Goal: Navigation & Orientation: Find specific page/section

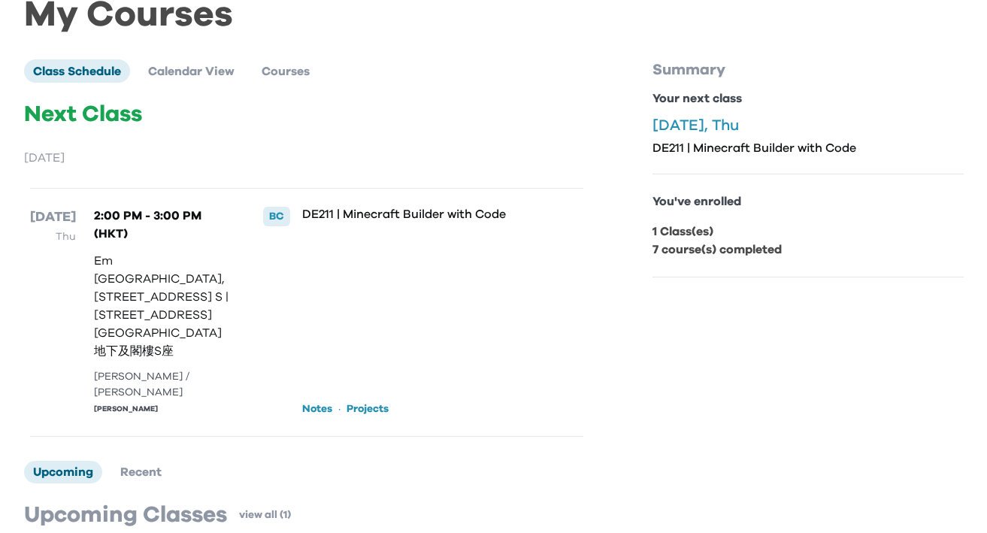
scroll to position [189, 0]
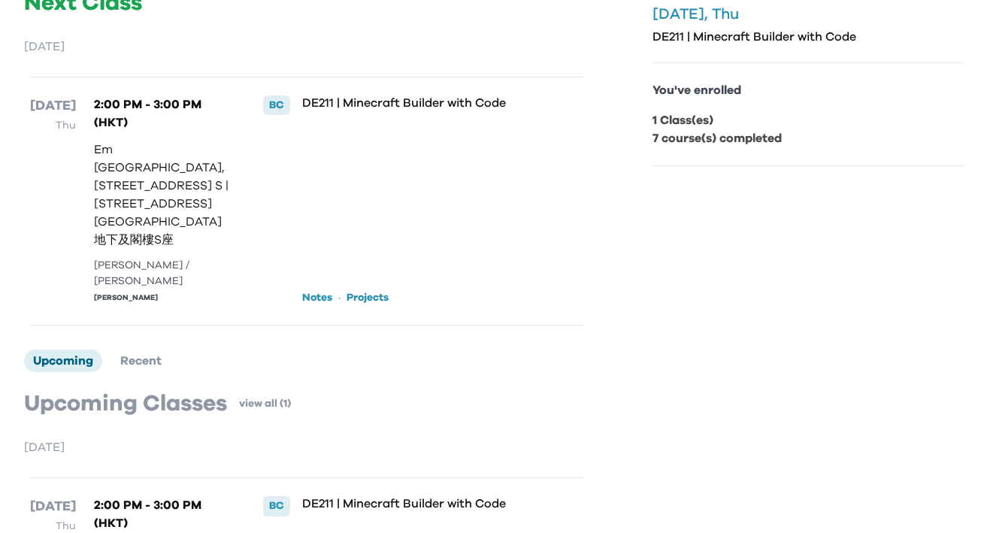
click at [318, 290] on link "Notes" at bounding box center [317, 297] width 30 height 15
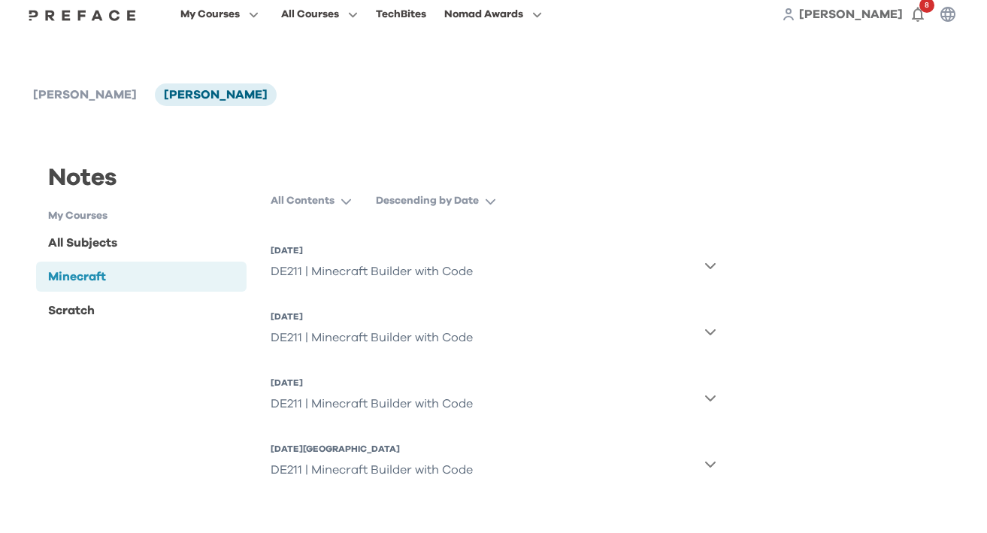
scroll to position [19, 0]
click at [162, 243] on div "All Subjects" at bounding box center [141, 243] width 211 height 30
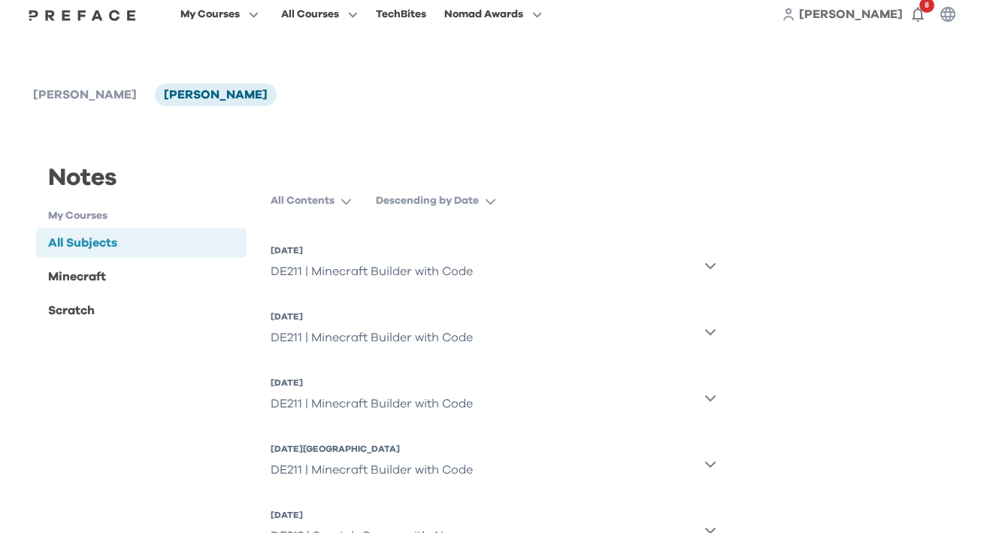
click at [135, 215] on h1 "My Courses" at bounding box center [147, 216] width 199 height 16
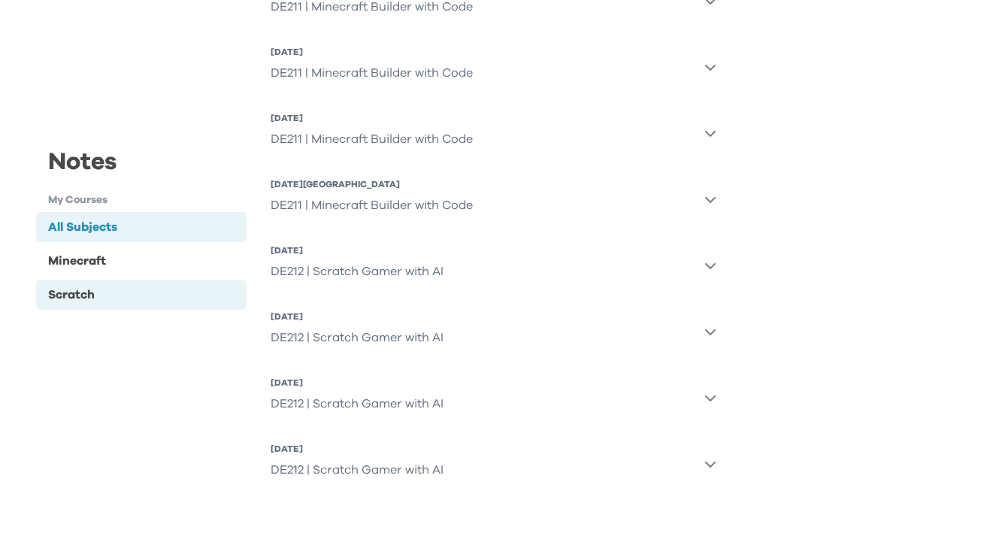
click at [116, 296] on div "Scratch" at bounding box center [141, 294] width 211 height 30
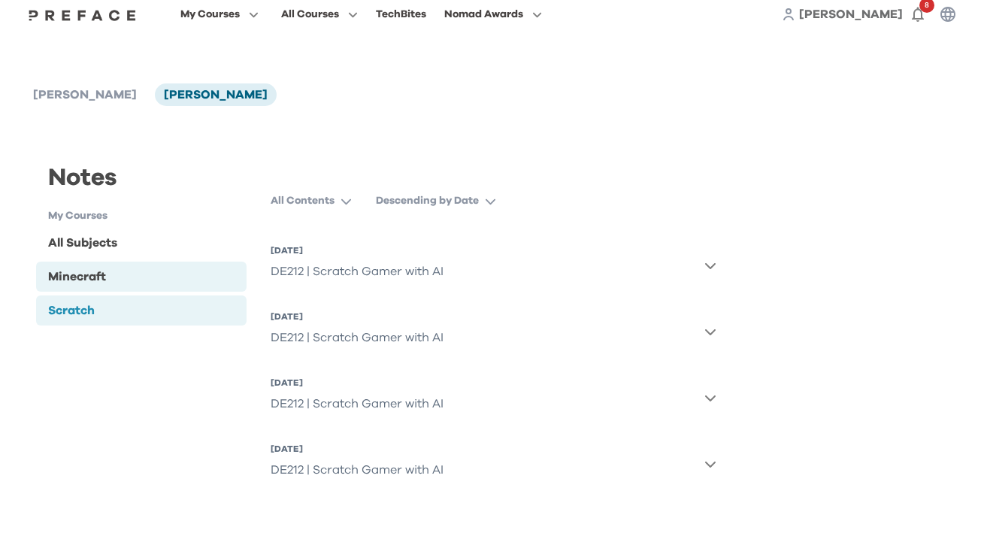
click at [113, 276] on div "Minecraft" at bounding box center [141, 277] width 211 height 30
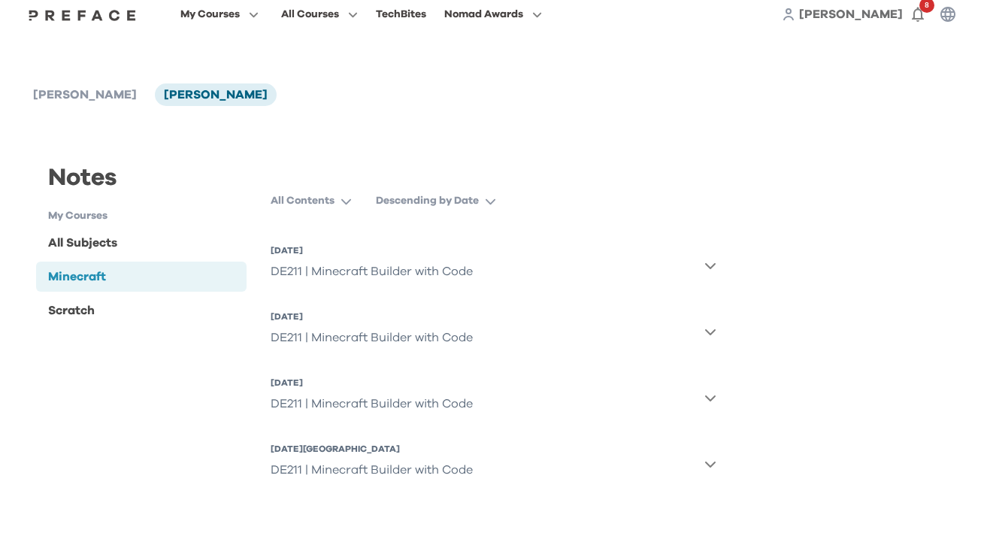
click at [287, 284] on div "DE211 | Minecraft Builder with Code" at bounding box center [372, 271] width 202 height 30
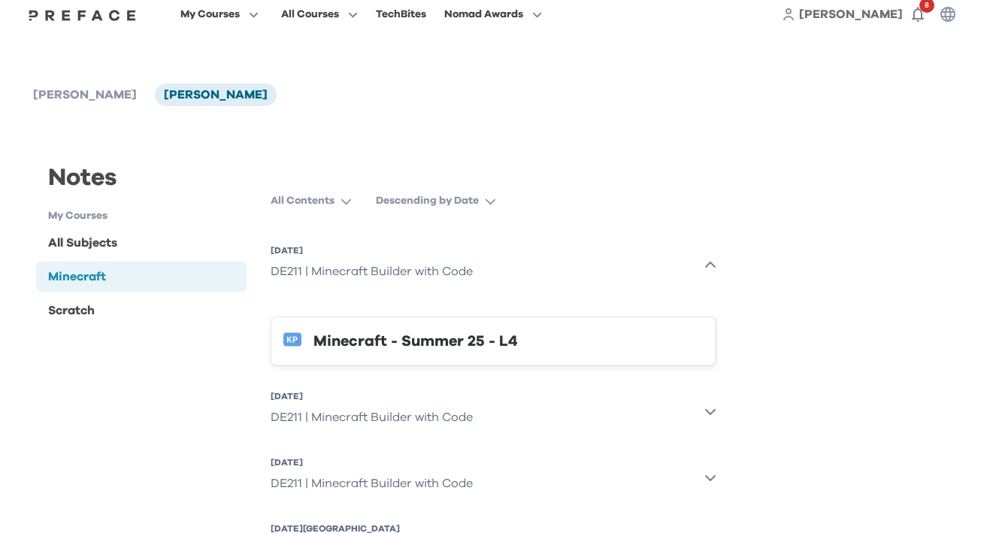
click at [471, 352] on div "Minecraft - Summer 25 - L4" at bounding box center [508, 341] width 390 height 24
click at [930, 5] on span "8" at bounding box center [926, 5] width 15 height 15
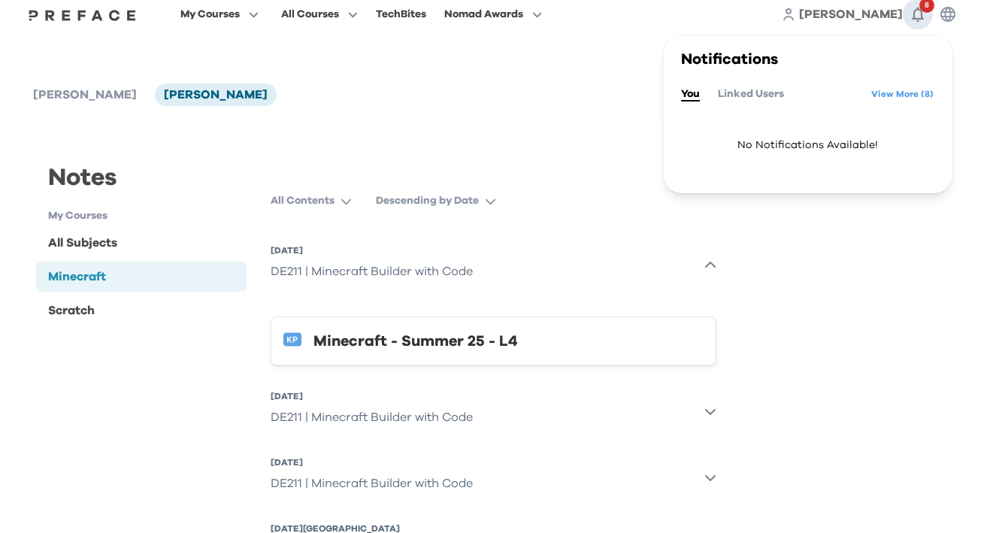
scroll to position [18, 0]
click at [892, 89] on link "View More ( 8 )" at bounding box center [902, 95] width 62 height 24
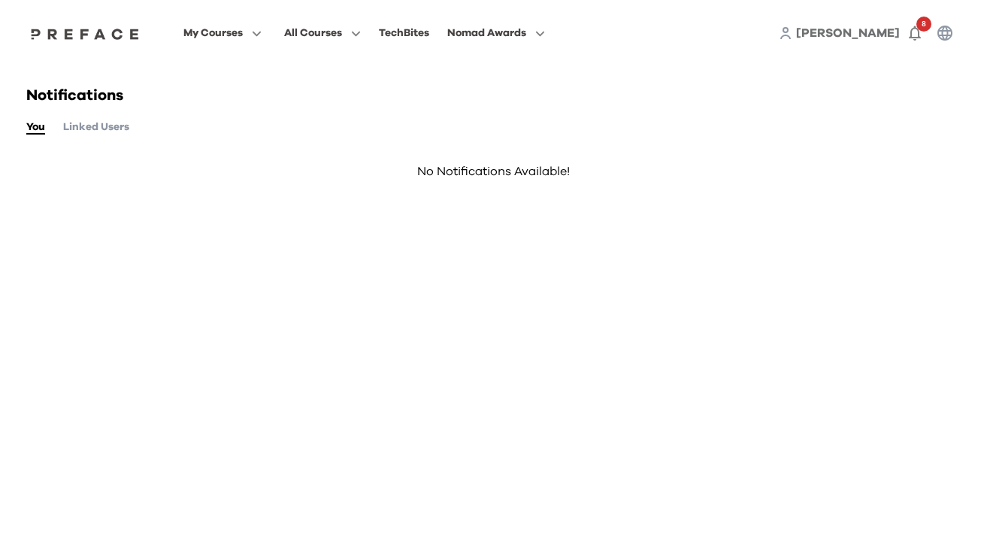
click at [86, 128] on button "Linked Users" at bounding box center [96, 127] width 66 height 17
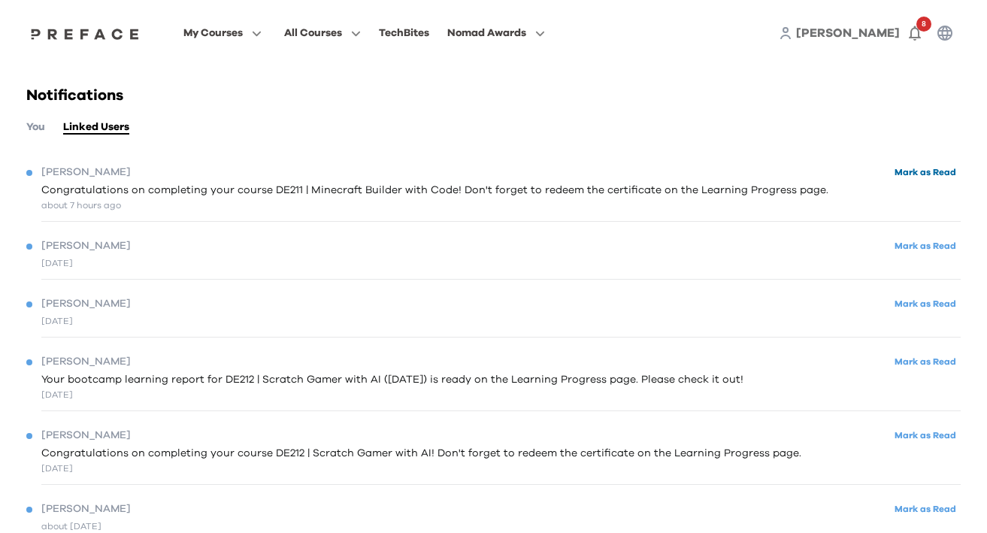
click at [936, 168] on button "Mark as Read" at bounding box center [925, 172] width 71 height 20
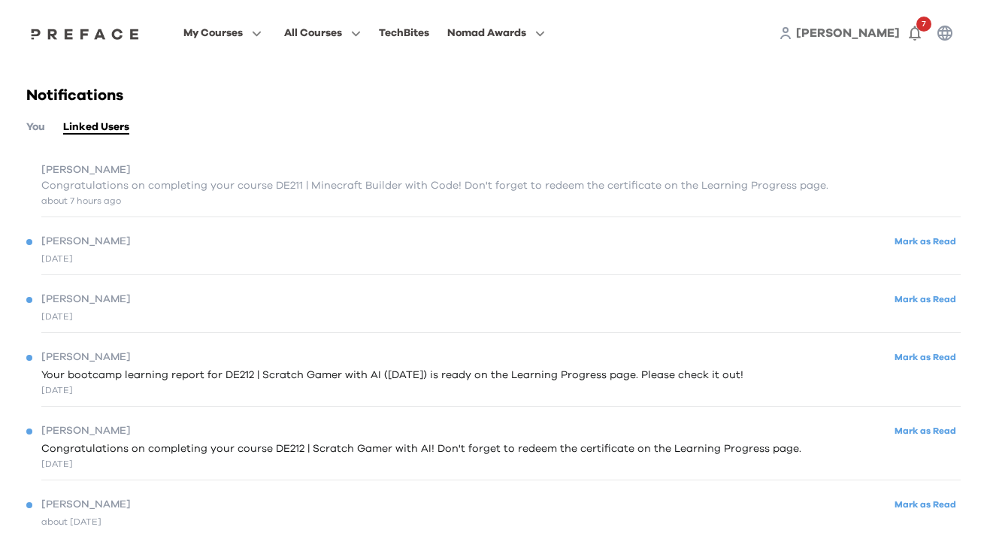
click at [322, 251] on div "Davis Mark as Read" at bounding box center [493, 241] width 934 height 20
click at [31, 125] on button "You" at bounding box center [35, 127] width 19 height 17
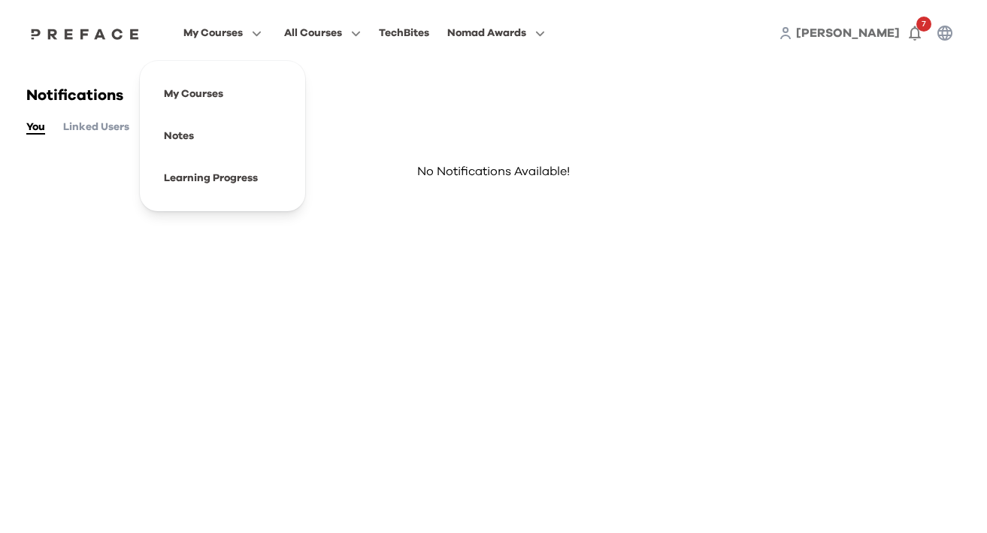
click at [243, 26] on span "My Courses" at bounding box center [212, 33] width 59 height 18
click at [247, 143] on span at bounding box center [222, 136] width 141 height 42
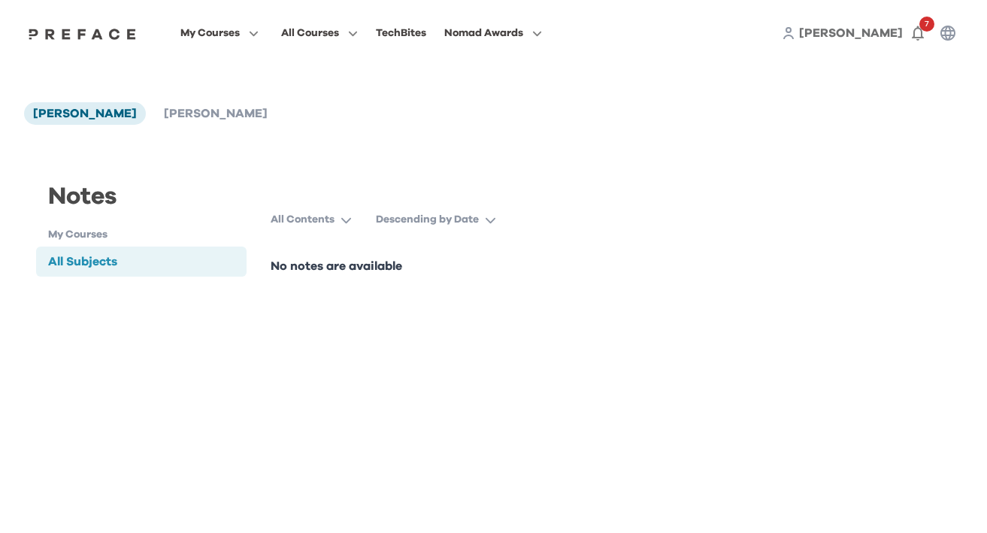
click at [106, 223] on div "Notes" at bounding box center [141, 203] width 211 height 48
click at [105, 231] on h1 "My Courses" at bounding box center [147, 235] width 199 height 16
click at [141, 37] on img at bounding box center [83, 34] width 116 height 12
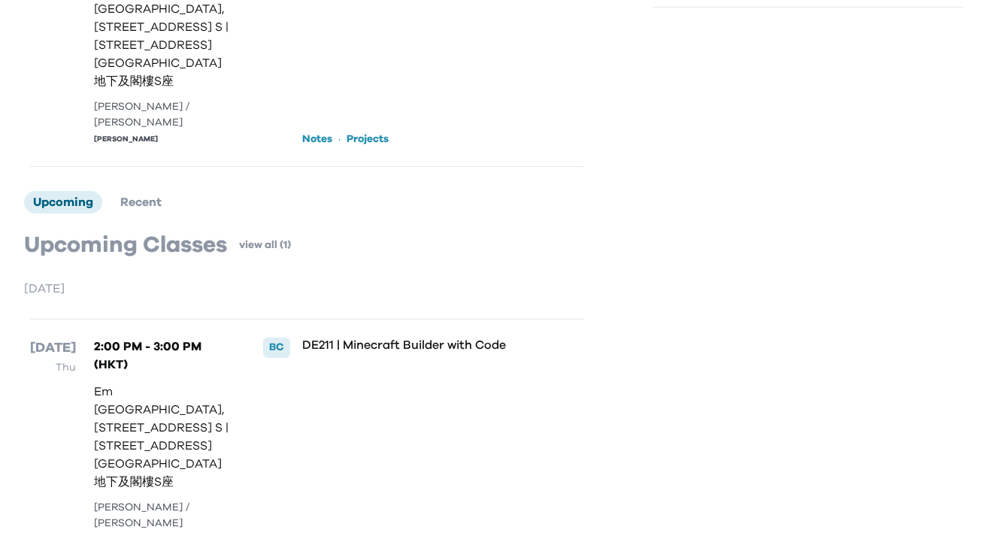
scroll to position [346, 0]
click at [356, 532] on link "Projects" at bounding box center [367, 541] width 42 height 15
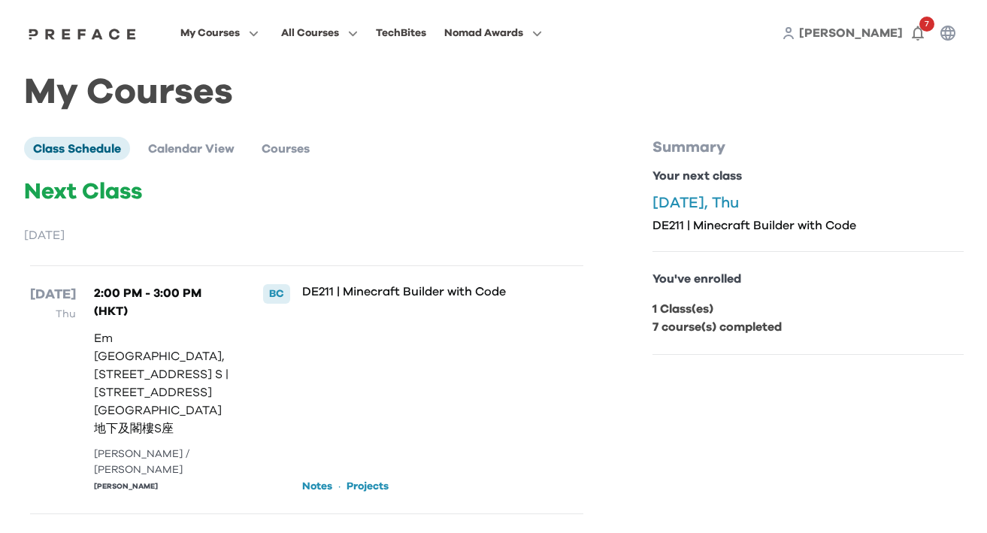
click at [304, 479] on link "Notes" at bounding box center [317, 486] width 30 height 15
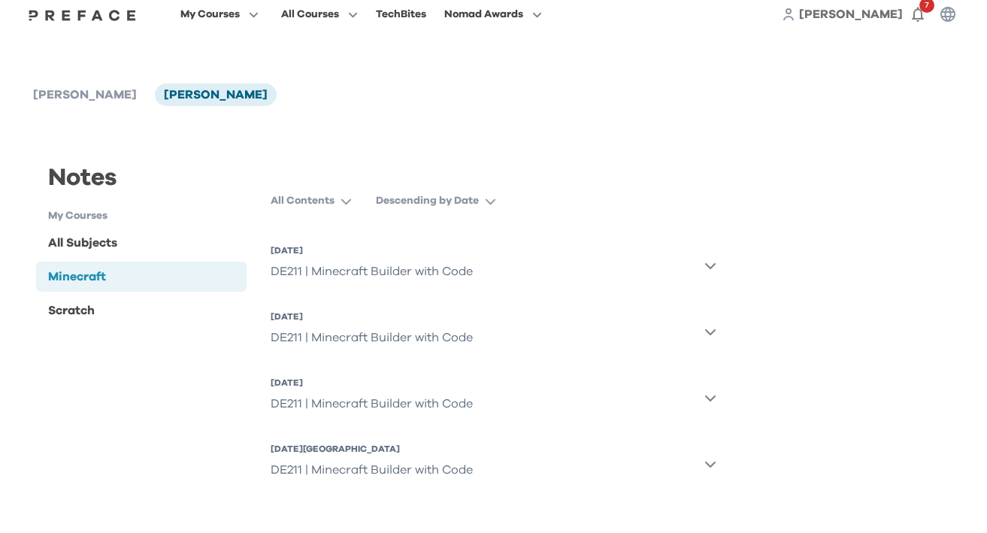
scroll to position [19, 0]
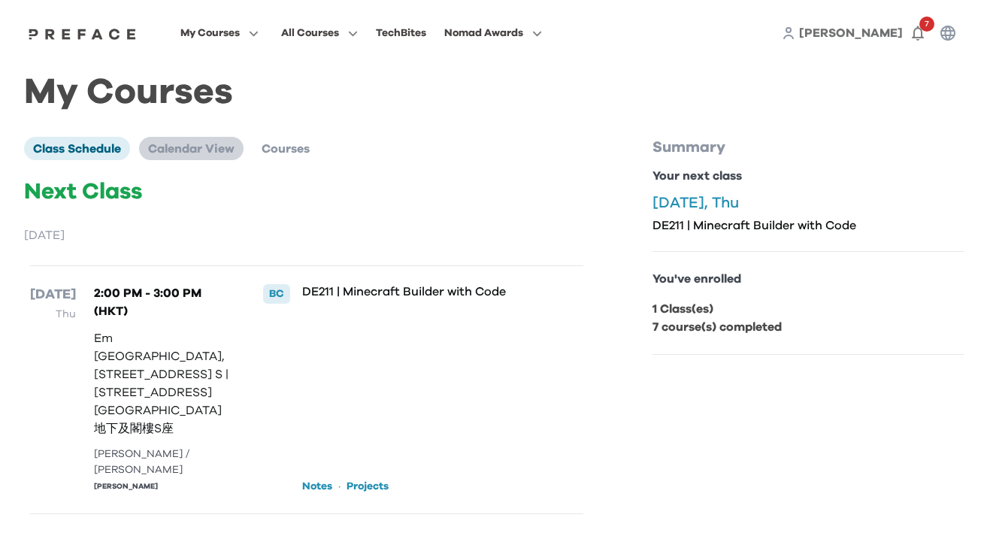
click at [213, 146] on span "Calendar View" at bounding box center [191, 149] width 86 height 12
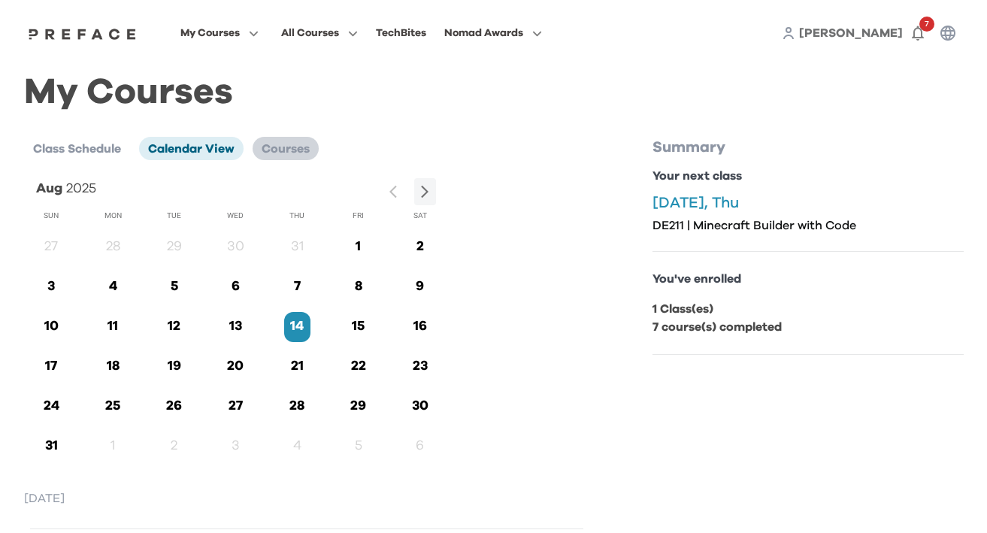
click at [280, 147] on span "Courses" at bounding box center [286, 149] width 48 height 12
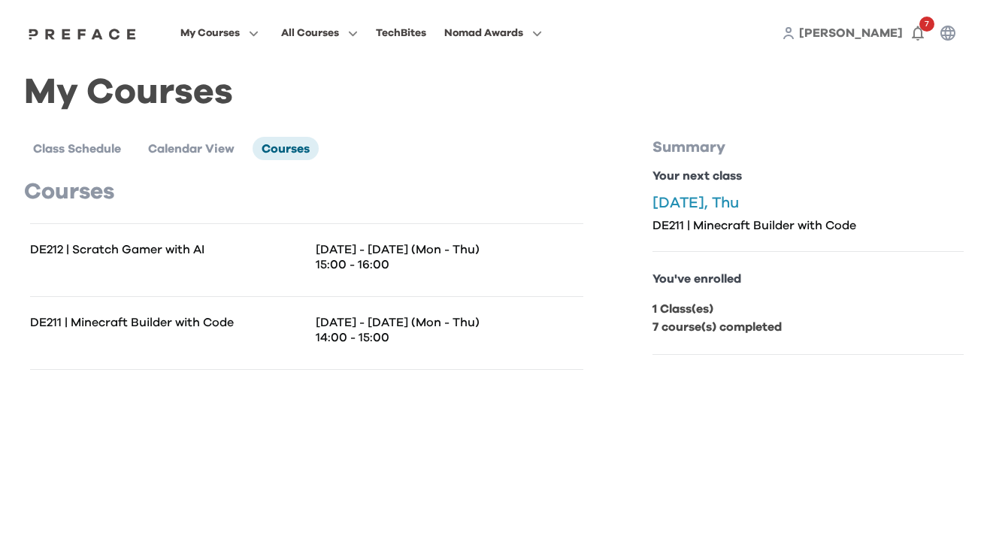
click at [700, 328] on b "7 course(s) completed" at bounding box center [716, 327] width 129 height 12
click at [692, 313] on b "1 Class(es)" at bounding box center [682, 309] width 61 height 12
